Goal: Information Seeking & Learning: Learn about a topic

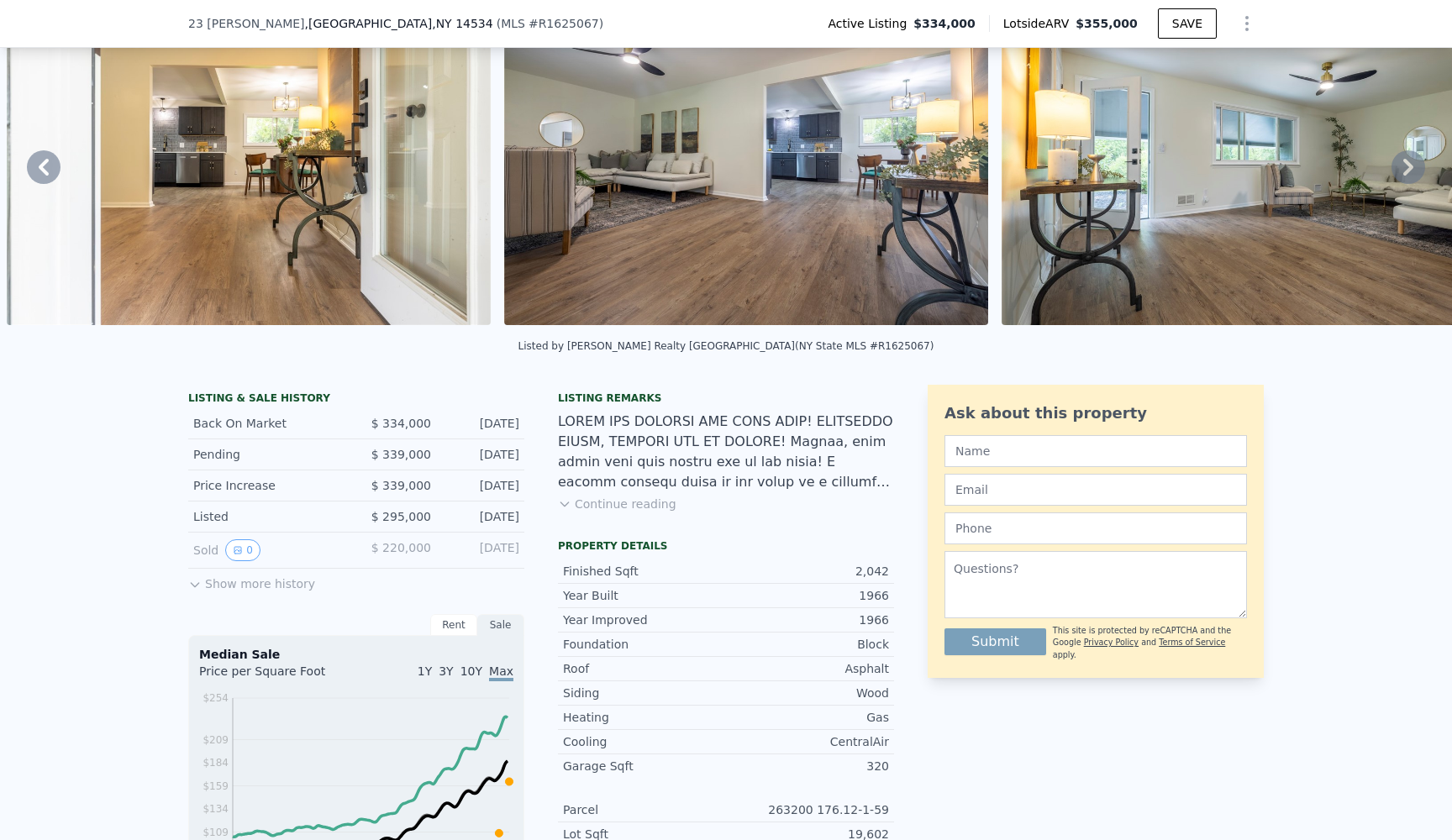
scroll to position [93, 0]
click at [615, 507] on button "Continue reading" at bounding box center [617, 503] width 119 height 17
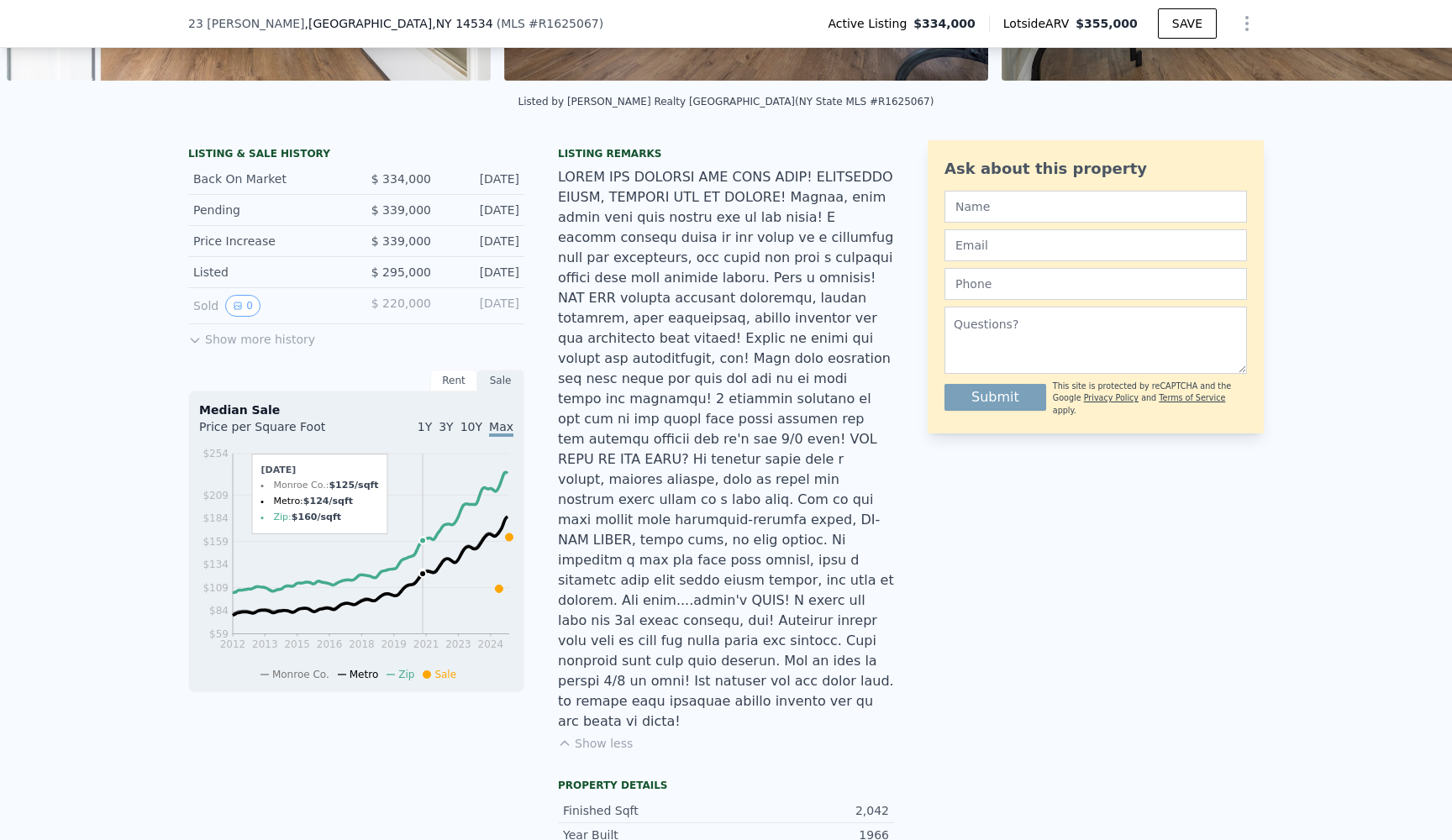
scroll to position [342, 0]
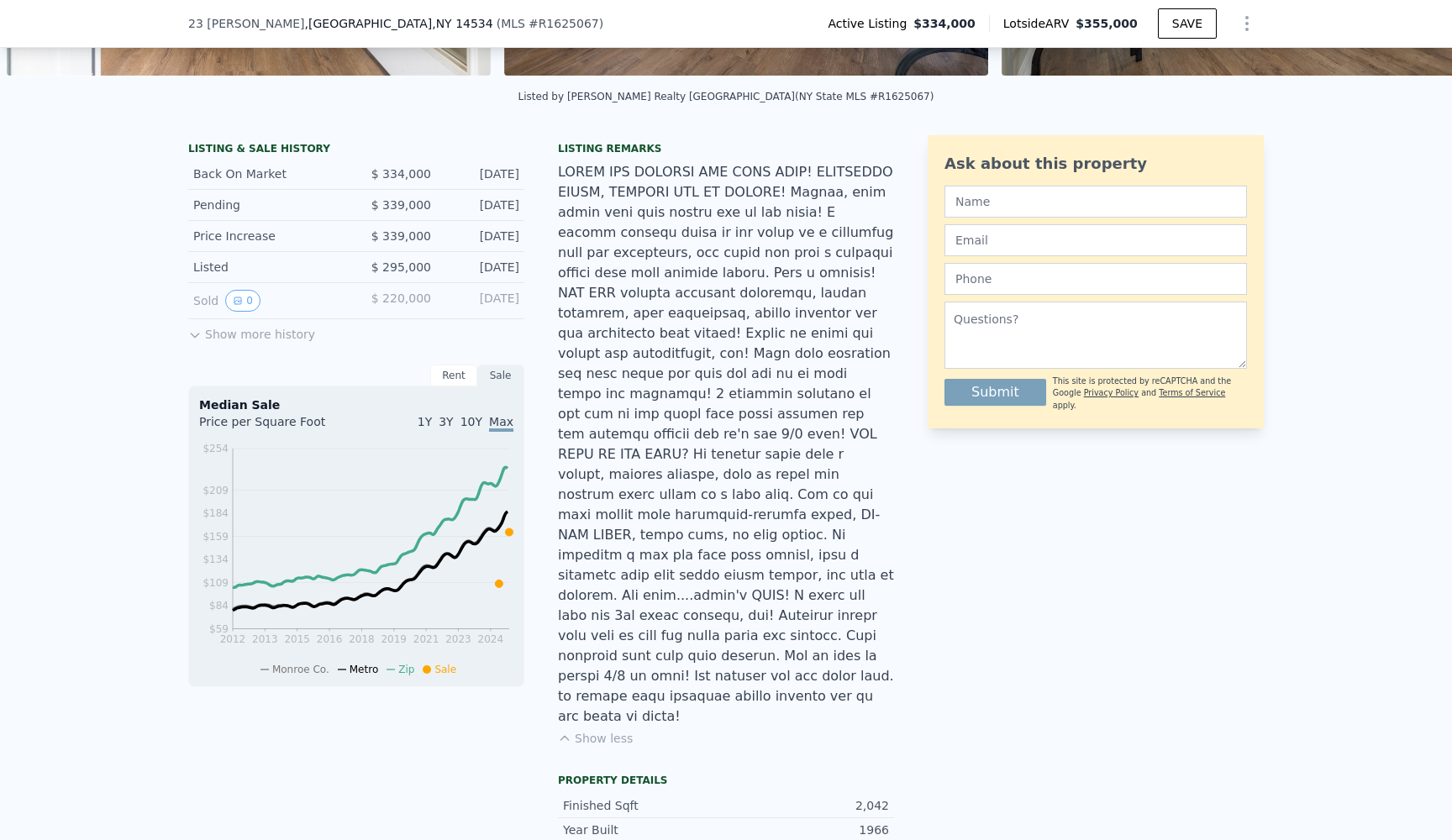
click at [242, 343] on div "LISTING & SALE HISTORY Back On Market $ 334,000 [DATE] Pending $ 339,000 [DATE]…" at bounding box center [356, 419] width 336 height 568
click at [213, 335] on button "Show more history" at bounding box center [251, 331] width 127 height 24
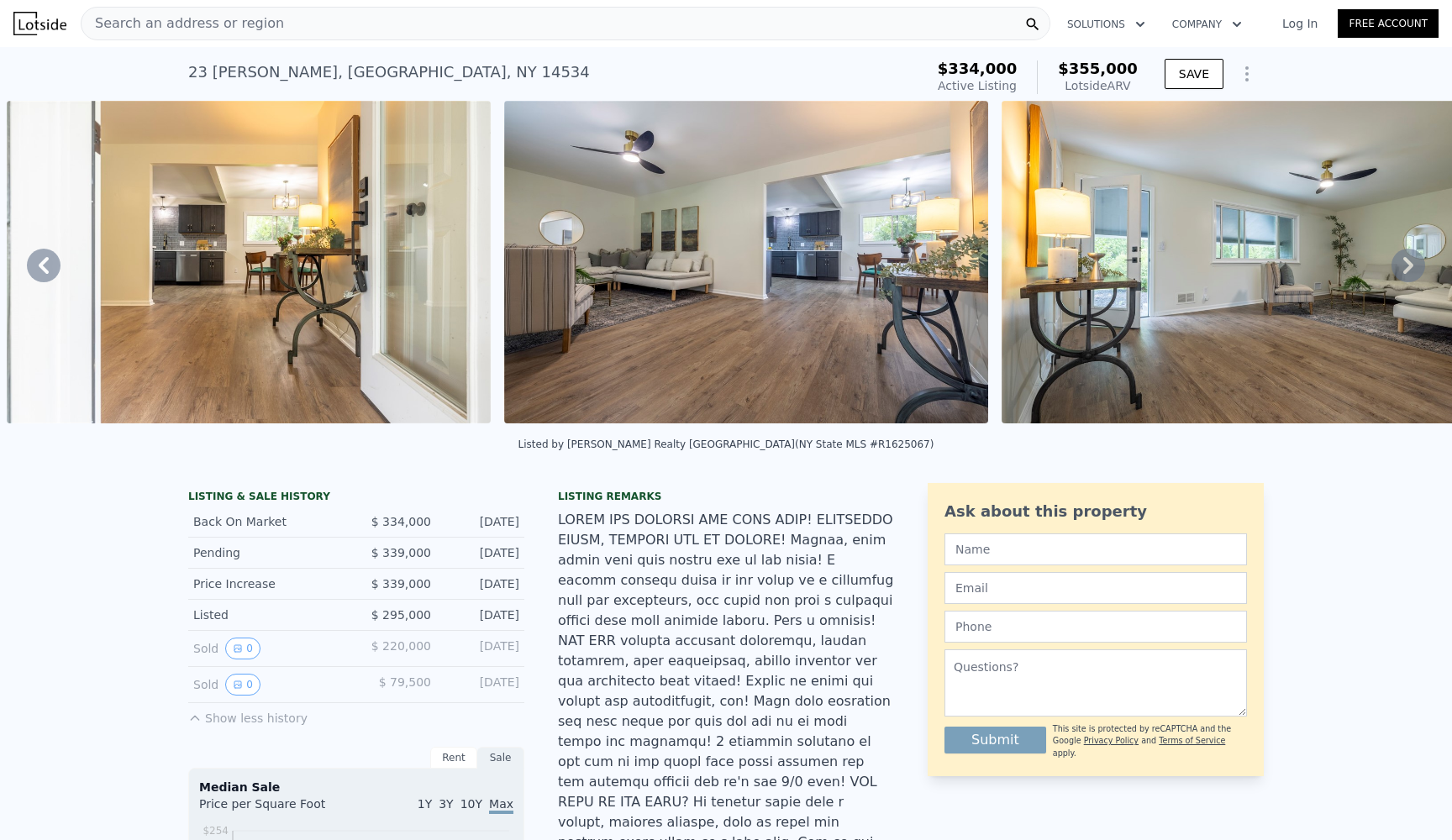
scroll to position [0, 0]
click at [216, 25] on span "Search an address or region" at bounding box center [183, 23] width 203 height 20
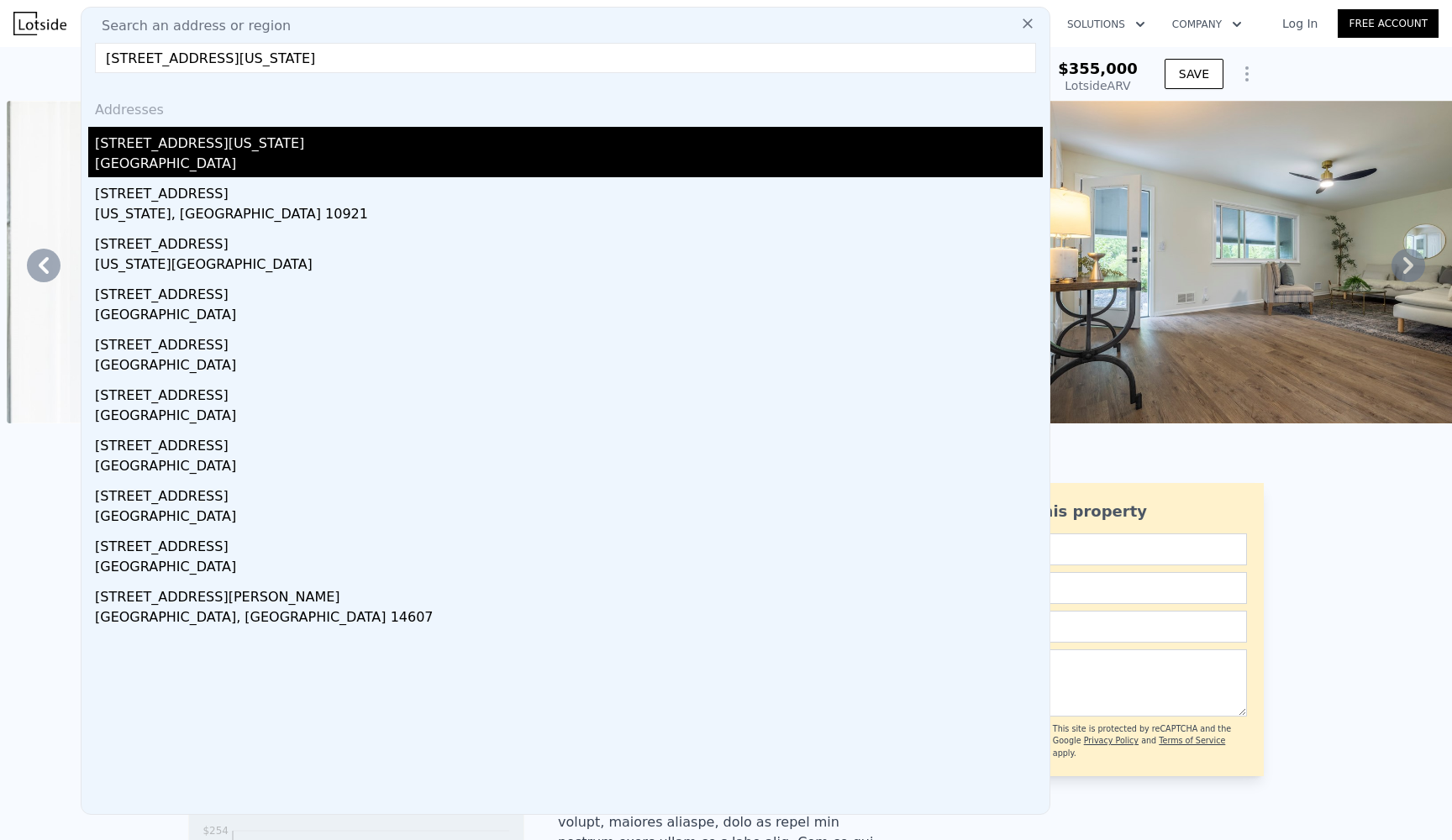
type input "[STREET_ADDRESS][US_STATE]"
click at [335, 158] on div "[GEOGRAPHIC_DATA]" at bounding box center [569, 166] width 948 height 24
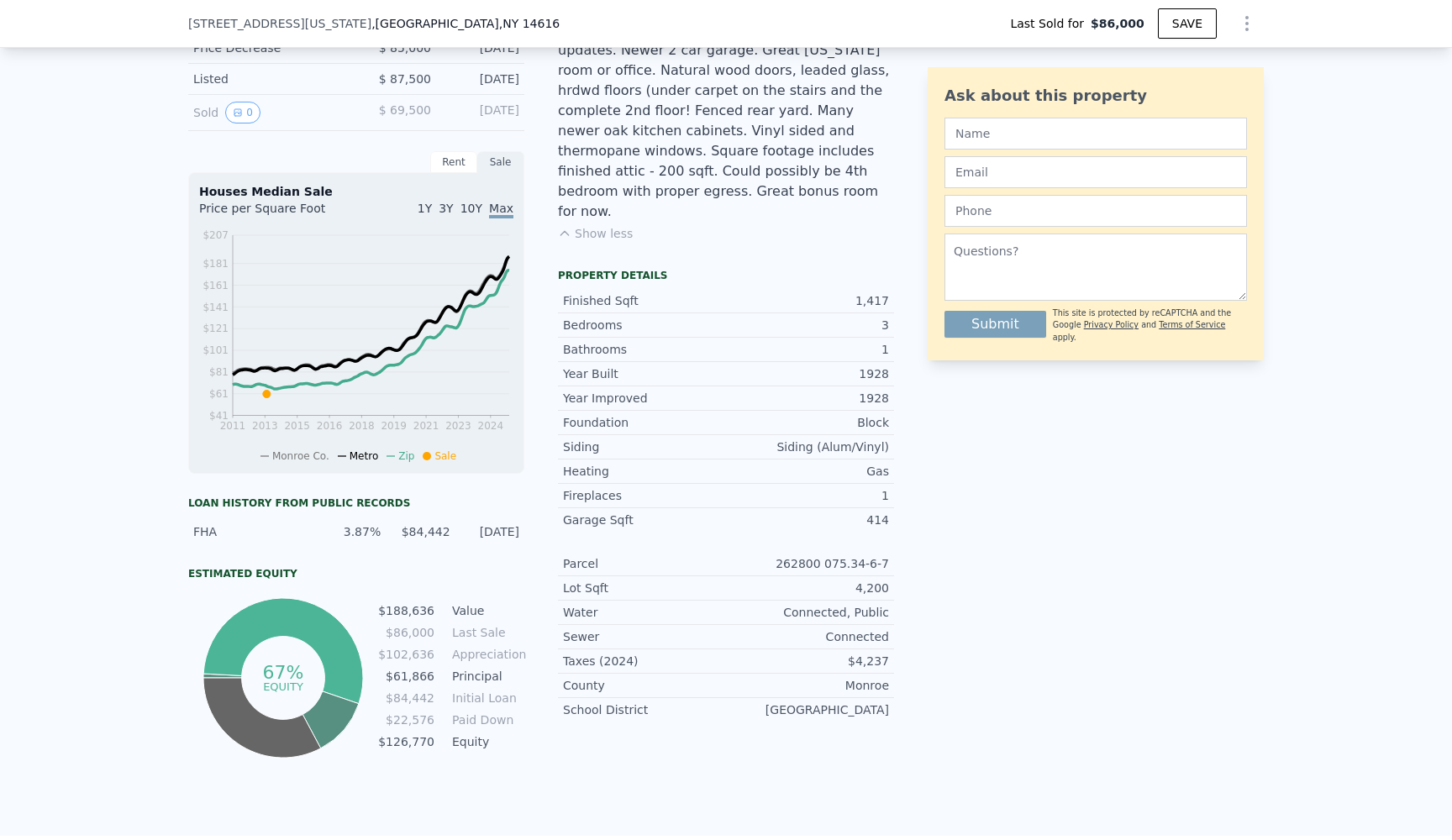
scroll to position [508, 0]
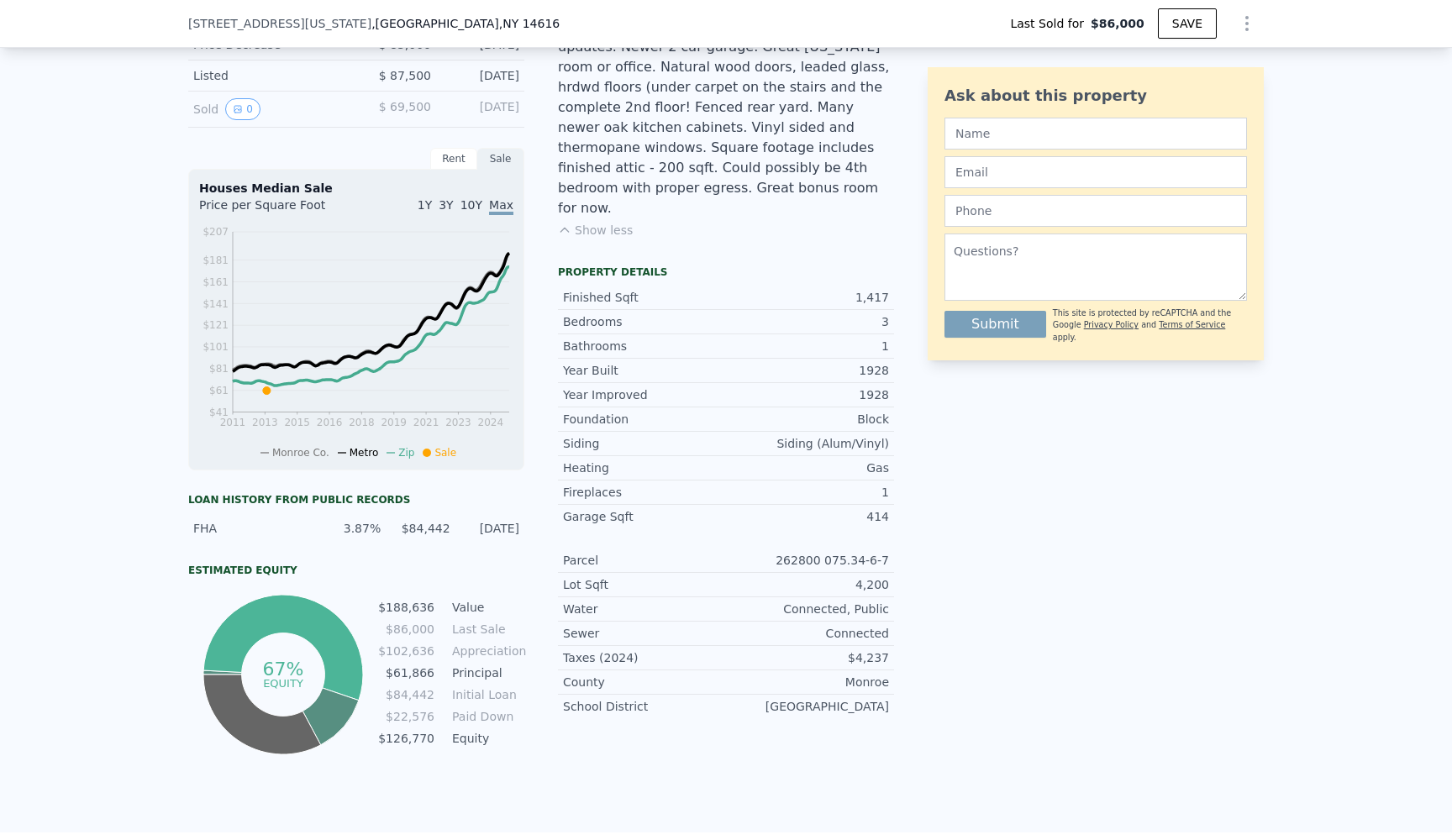
click at [490, 651] on td "Appreciation" at bounding box center [487, 650] width 76 height 19
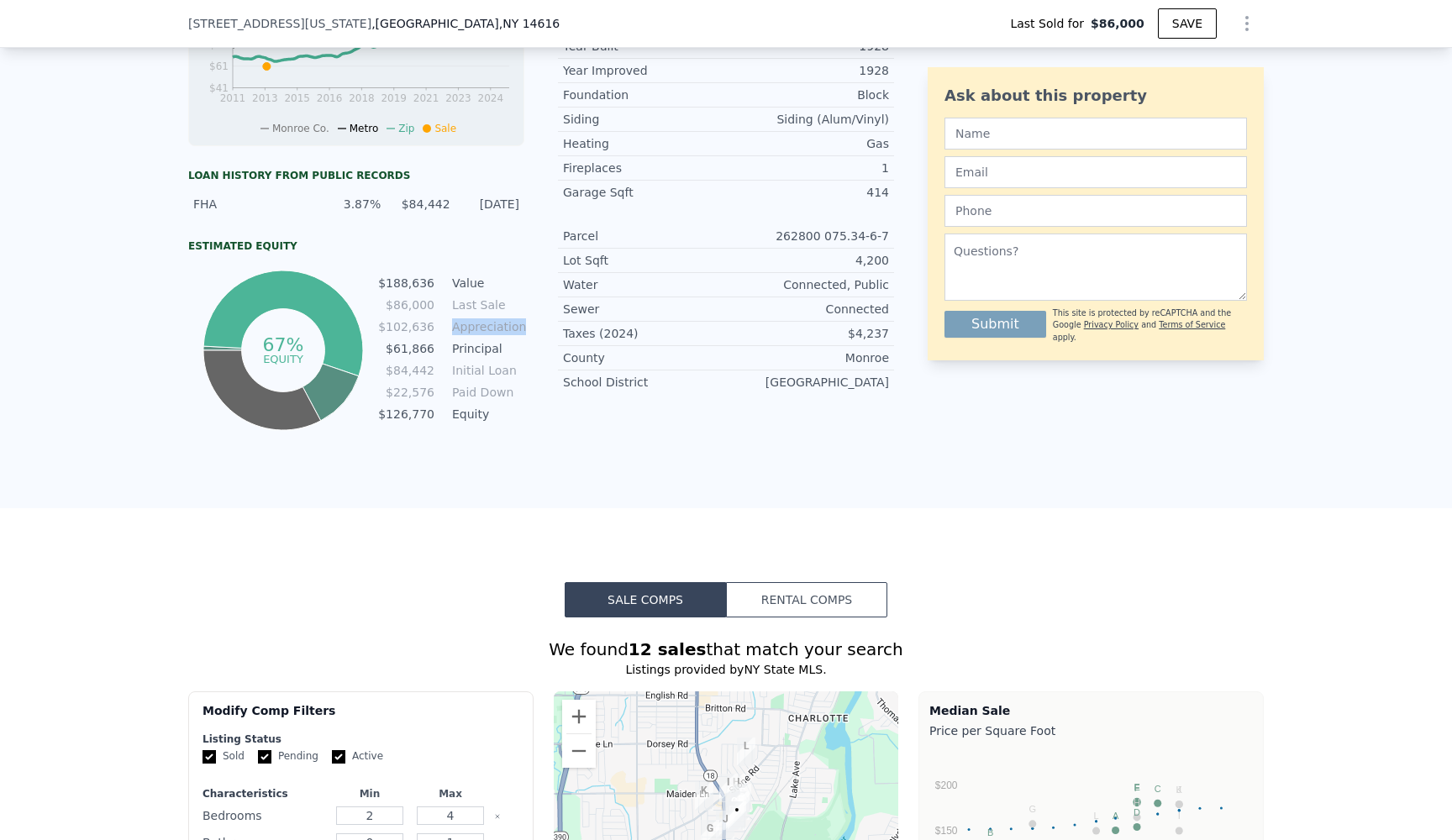
scroll to position [822, 0]
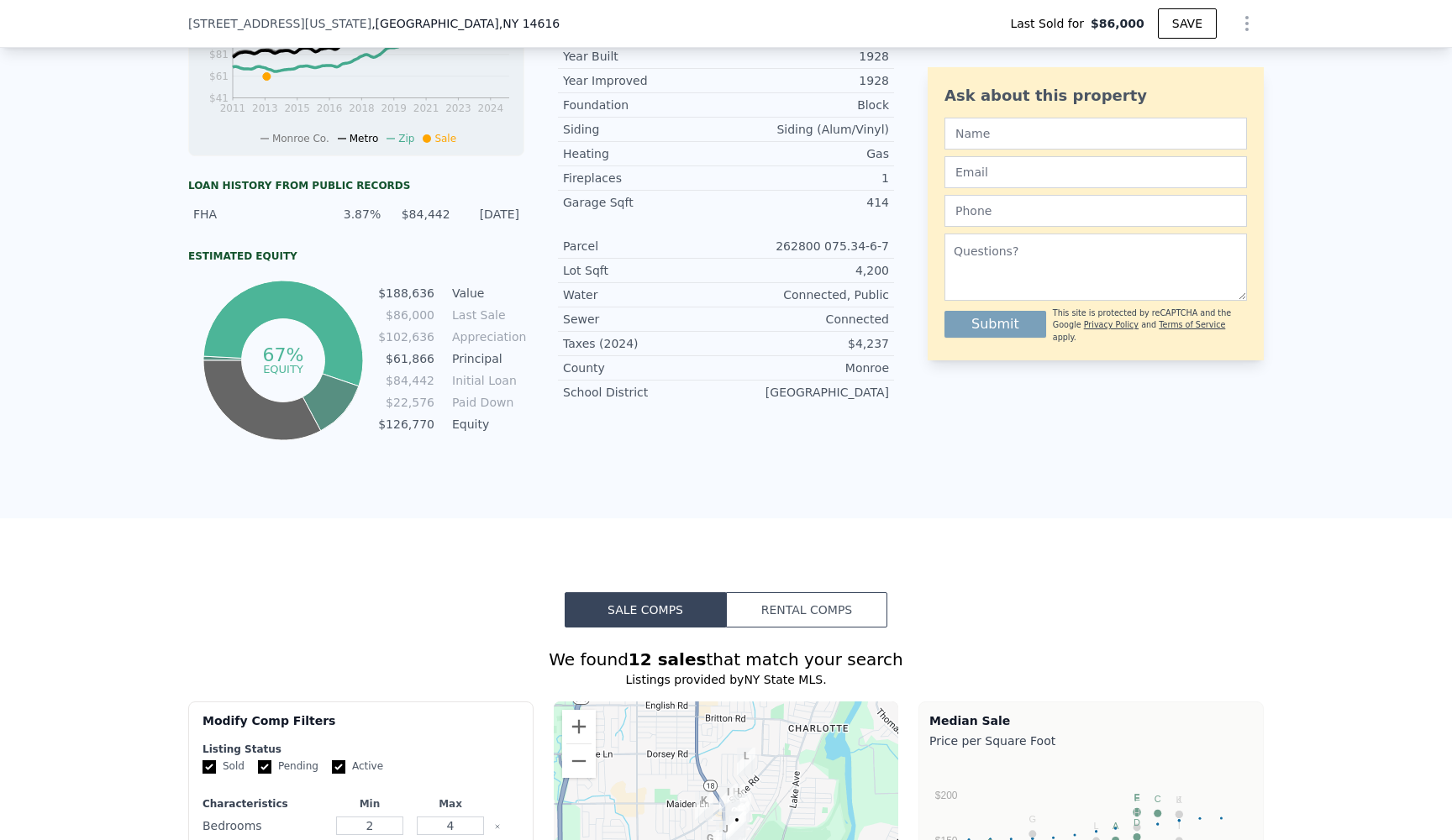
click at [424, 293] on td "$188,636" at bounding box center [406, 293] width 58 height 19
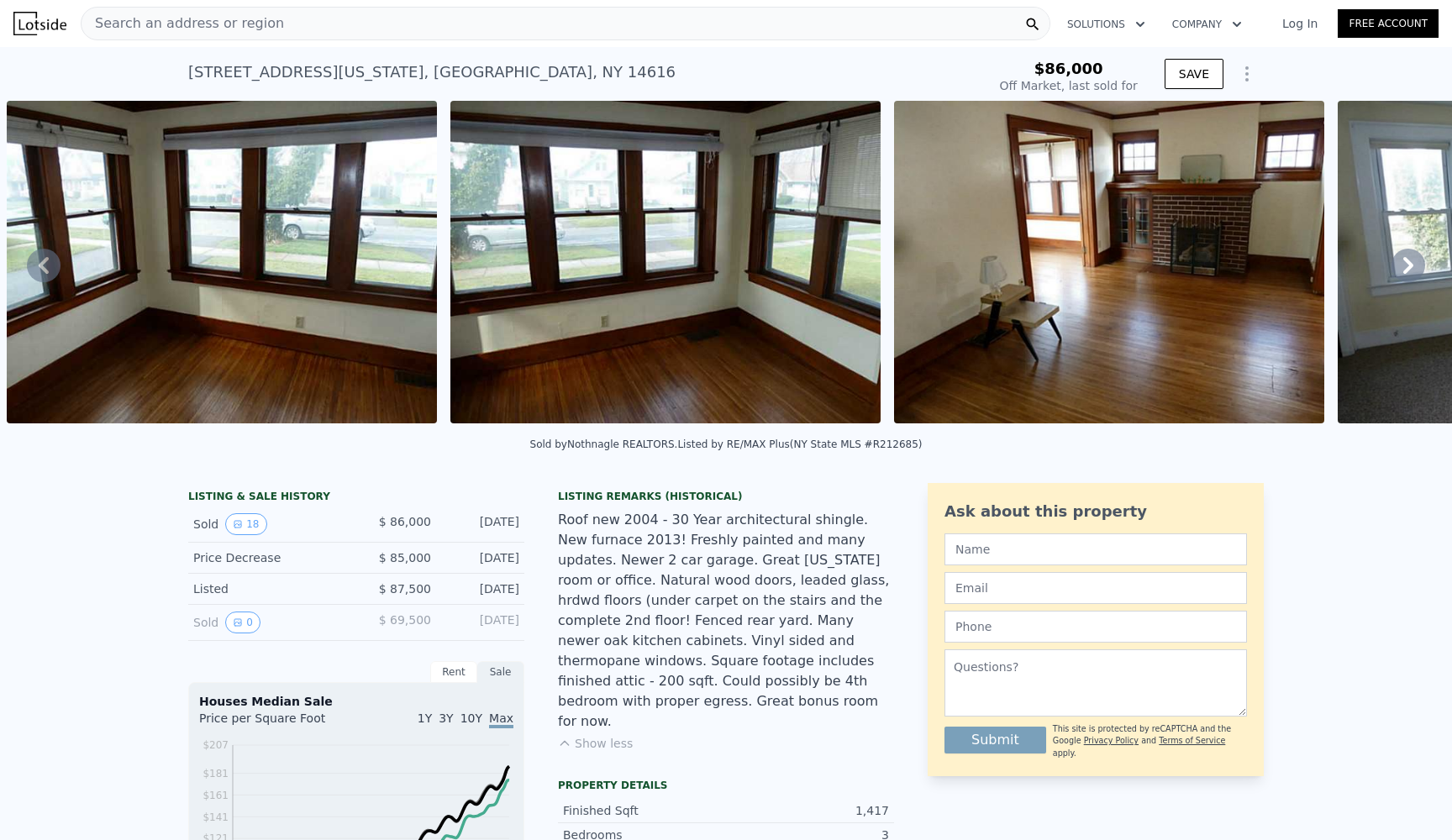
scroll to position [0, 0]
type input "$ 228,000"
type input "$ 118,031"
